Goal: Task Accomplishment & Management: Complete application form

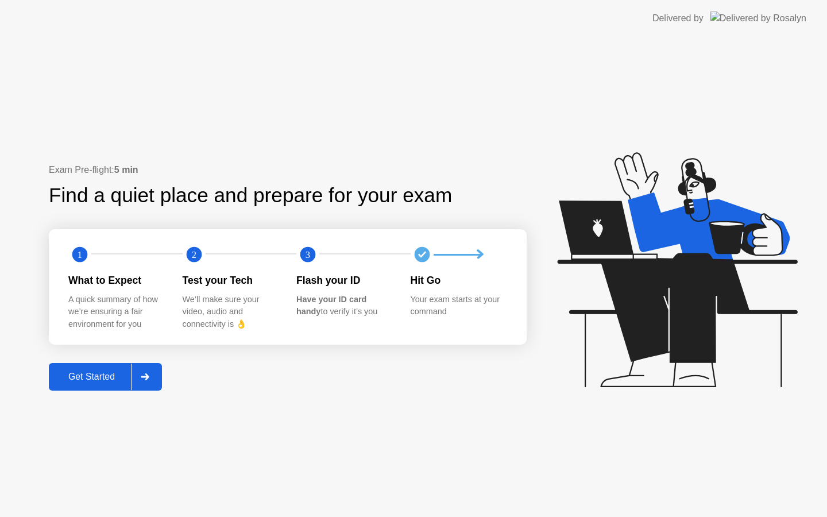
click at [102, 377] on div "Get Started" at bounding box center [91, 377] width 79 height 10
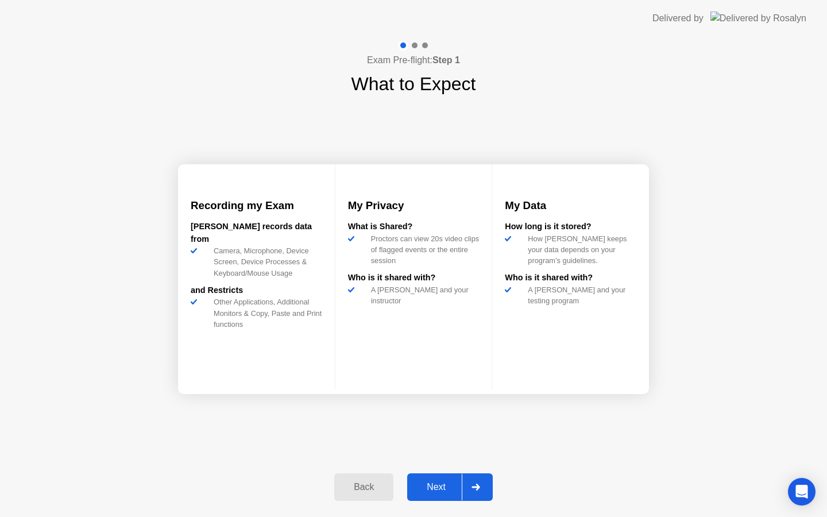
click at [444, 503] on div "Back Next" at bounding box center [413, 487] width 172 height 53
click at [445, 496] on button "Next" at bounding box center [450, 487] width 86 height 28
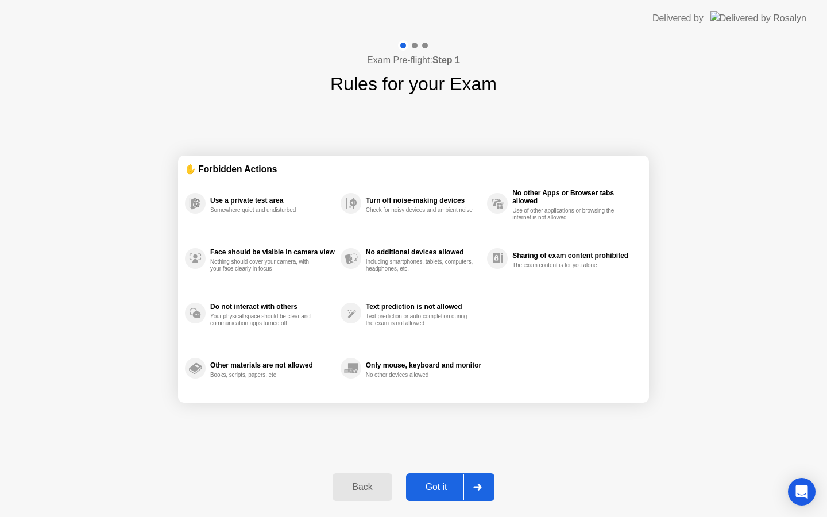
click at [445, 496] on button "Got it" at bounding box center [450, 487] width 88 height 28
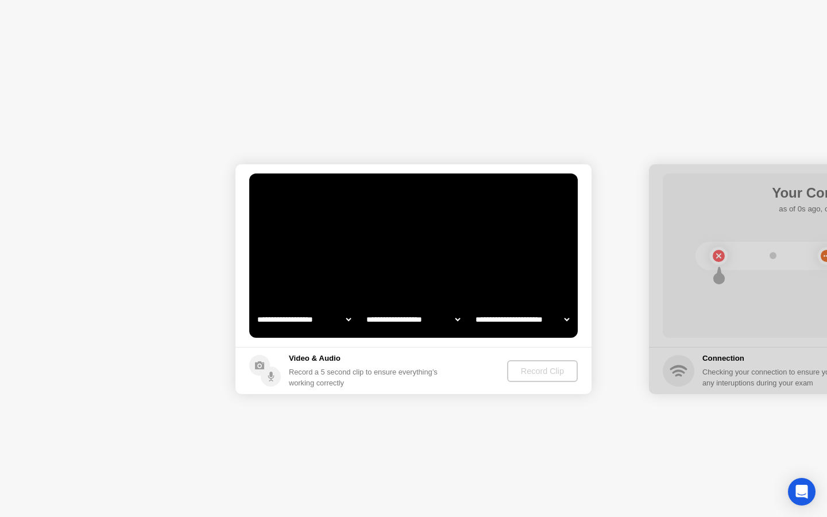
select select "**********"
select select "*******"
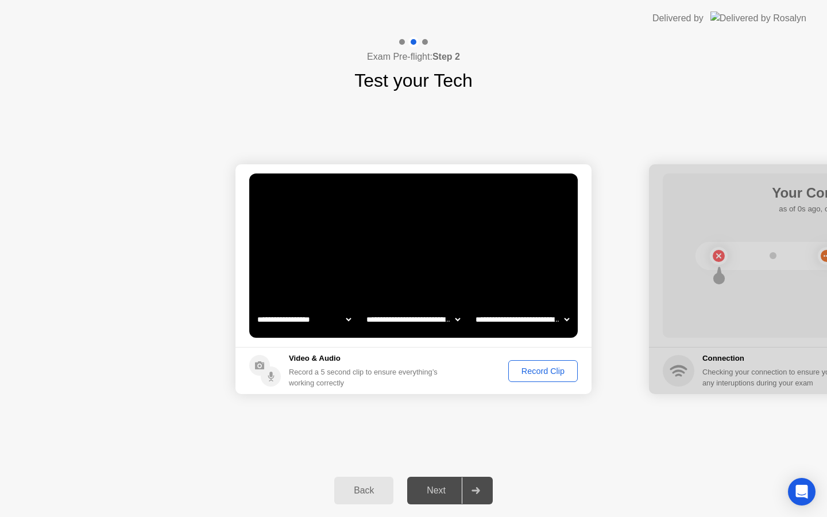
click at [534, 367] on div "Record Clip" at bounding box center [542, 371] width 61 height 9
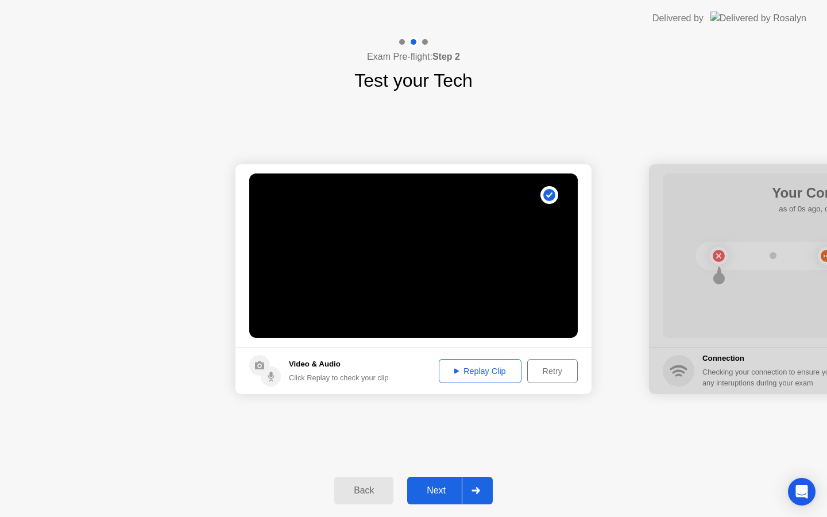
click at [442, 483] on button "Next" at bounding box center [450, 491] width 86 height 28
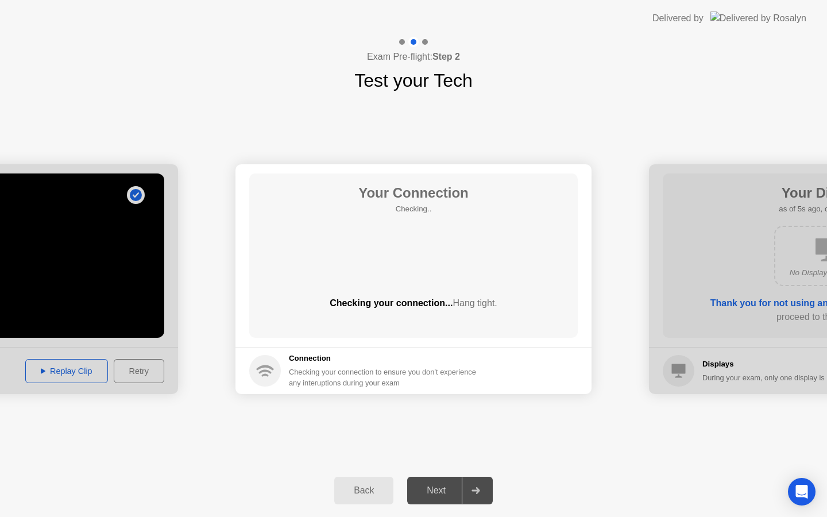
click at [458, 448] on div "**********" at bounding box center [413, 279] width 827 height 370
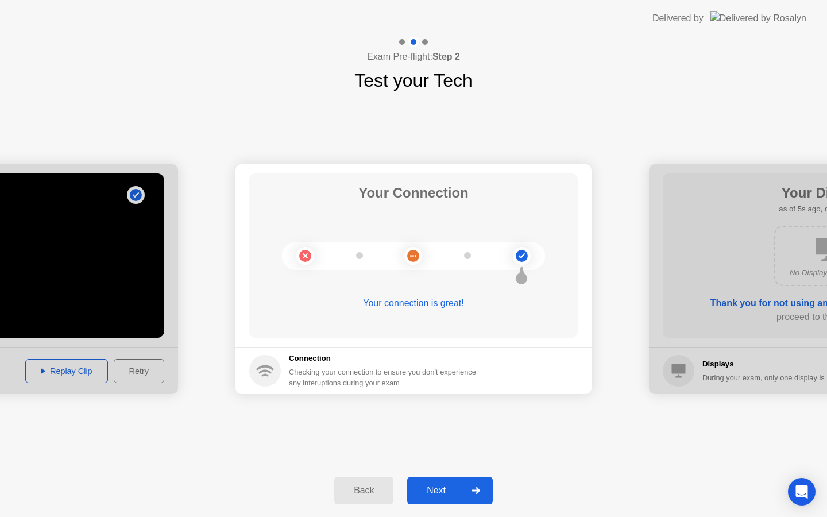
click at [444, 499] on button "Next" at bounding box center [450, 491] width 86 height 28
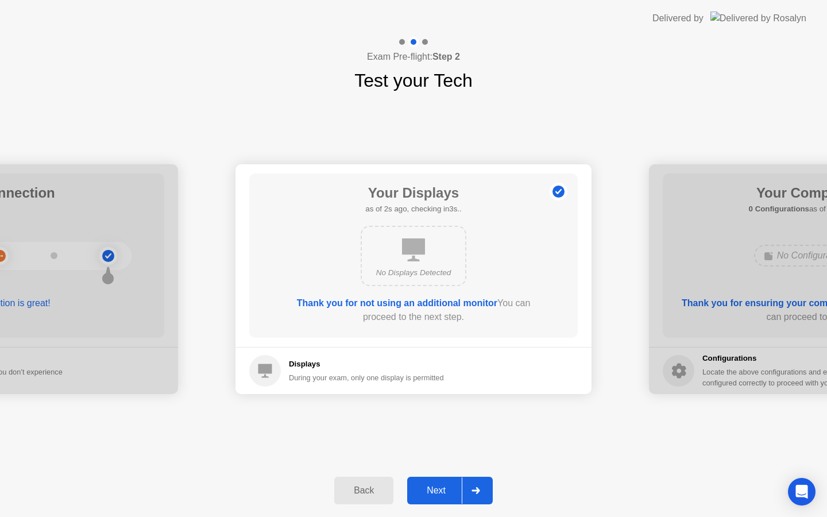
click at [441, 492] on div "Next" at bounding box center [436, 490] width 51 height 10
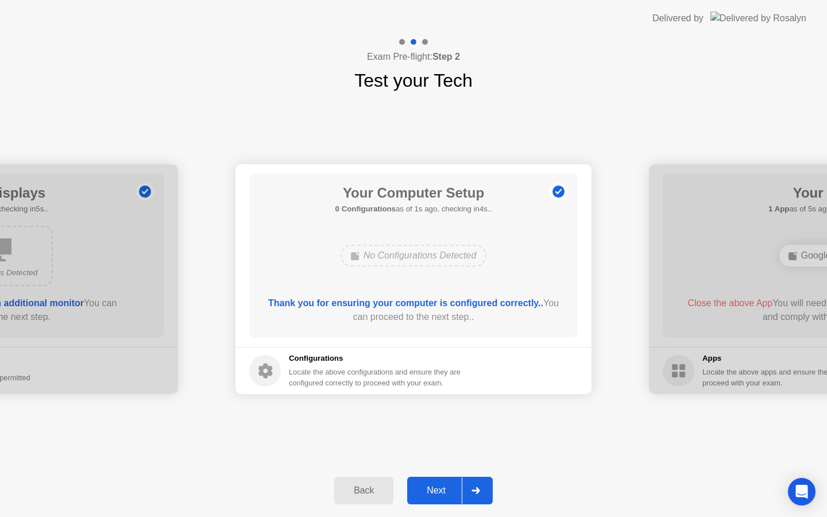
click at [451, 482] on button "Next" at bounding box center [450, 491] width 86 height 28
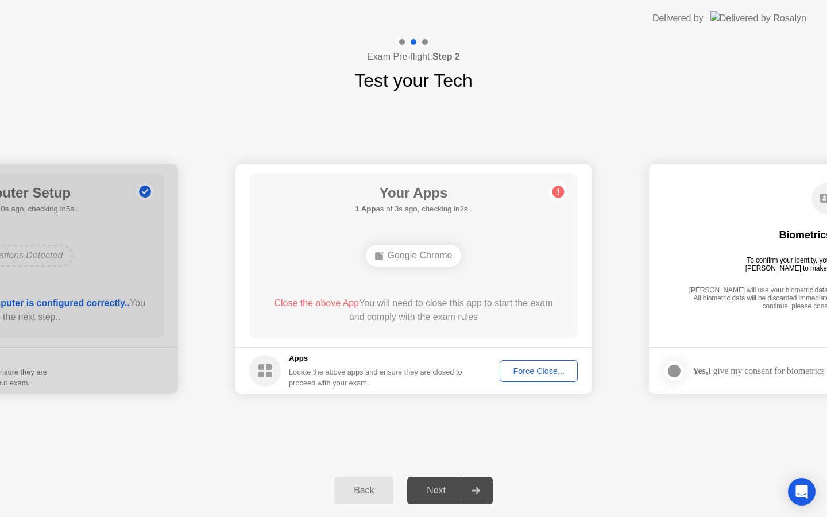
click at [520, 372] on div "Force Close..." at bounding box center [539, 371] width 70 height 9
click at [482, 412] on div "**********" at bounding box center [413, 279] width 827 height 370
click at [526, 369] on div "Force Close..." at bounding box center [539, 371] width 70 height 9
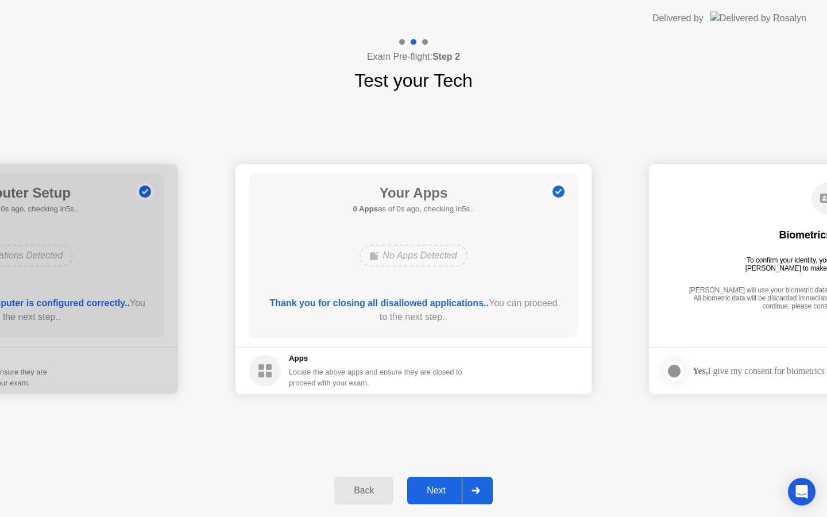
click at [438, 494] on div "Next" at bounding box center [436, 490] width 51 height 10
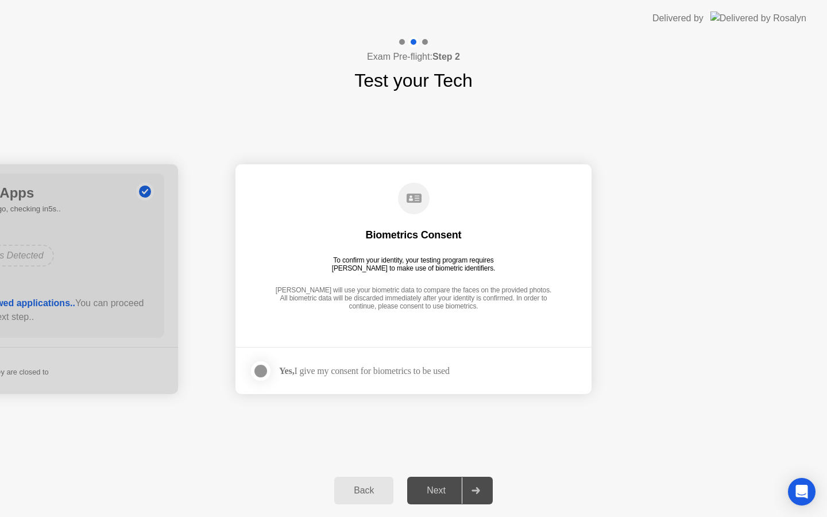
click at [441, 473] on div "Back Next" at bounding box center [413, 490] width 827 height 53
click at [438, 485] on div "Next" at bounding box center [436, 490] width 51 height 10
click at [375, 367] on div "Yes, I give my consent for biometrics to be used" at bounding box center [364, 370] width 171 height 11
click at [257, 376] on div at bounding box center [261, 371] width 14 height 14
click at [451, 488] on div "Next" at bounding box center [436, 490] width 51 height 10
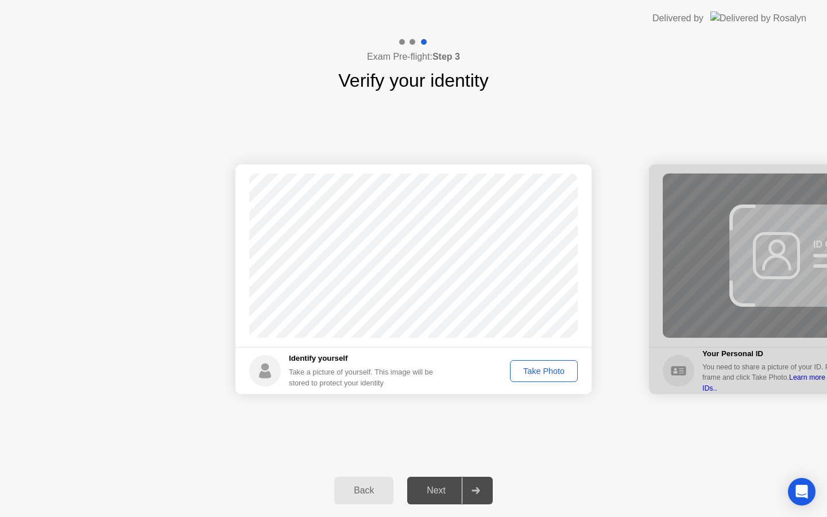
click at [532, 373] on div "Take Photo" at bounding box center [544, 371] width 60 height 9
click at [434, 488] on div "Next" at bounding box center [436, 490] width 51 height 10
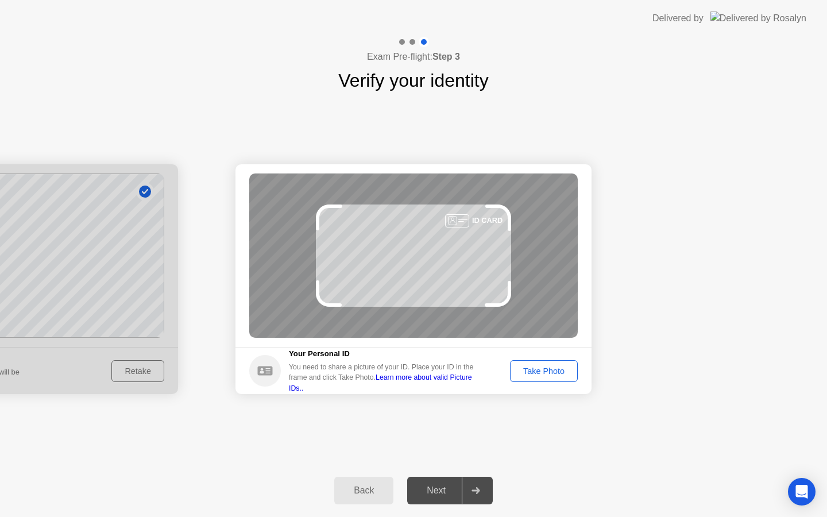
click at [541, 372] on div "Take Photo" at bounding box center [544, 371] width 60 height 9
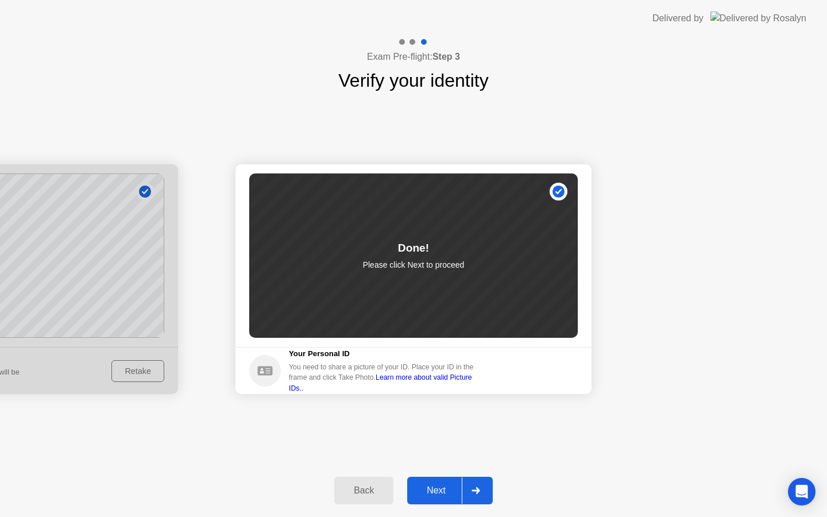
click at [434, 495] on div "Next" at bounding box center [436, 490] width 51 height 10
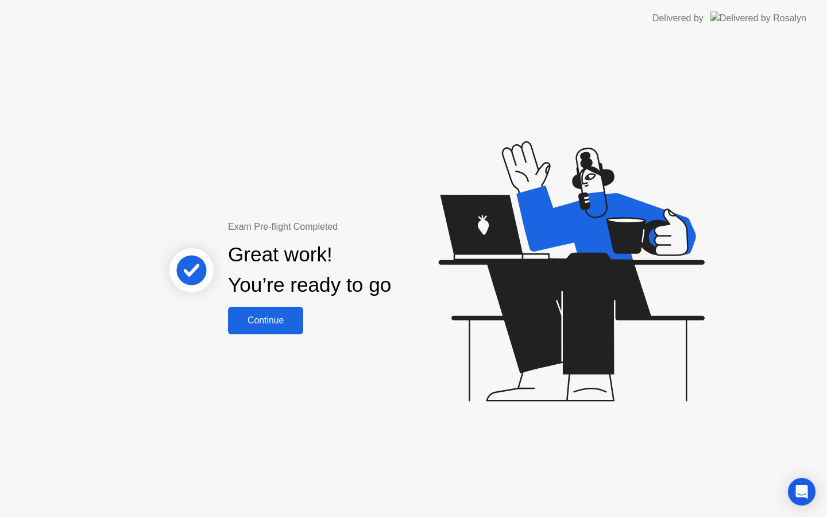
click at [296, 326] on div "Continue" at bounding box center [266, 320] width 68 height 10
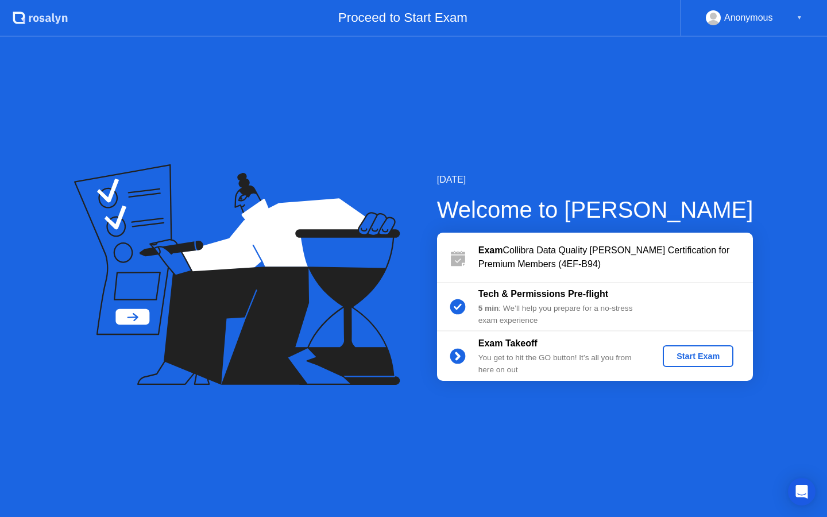
click at [685, 361] on div "Start Exam" at bounding box center [698, 356] width 61 height 9
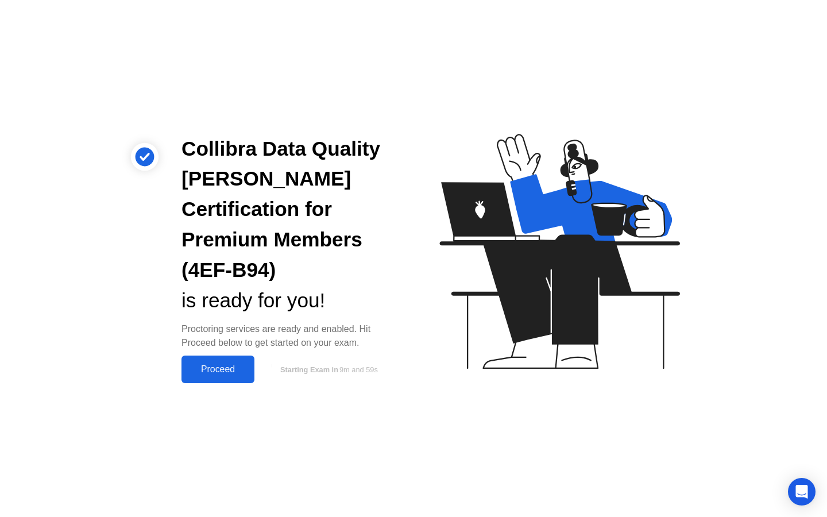
click at [214, 356] on button "Proceed" at bounding box center [218, 370] width 73 height 28
